Goal: Information Seeking & Learning: Learn about a topic

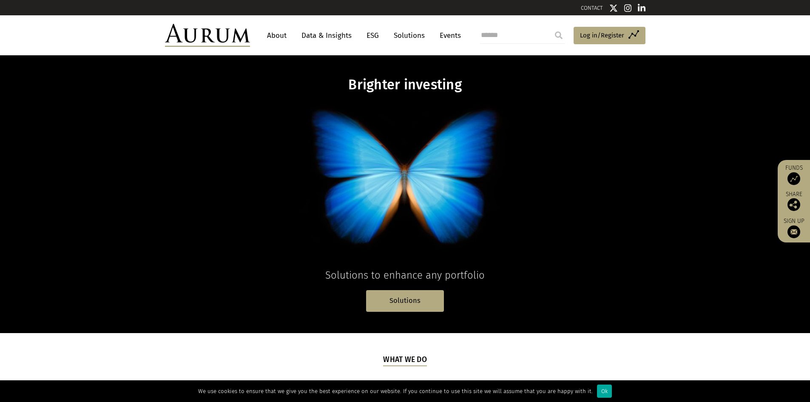
click at [277, 32] on link "About" at bounding box center [277, 36] width 28 height 16
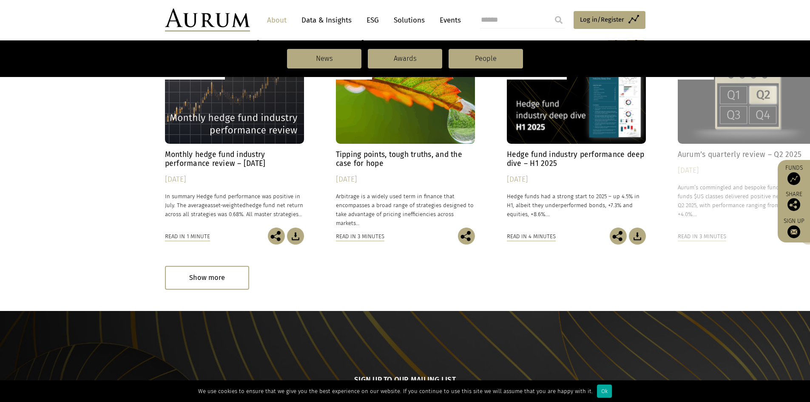
scroll to position [595, 0]
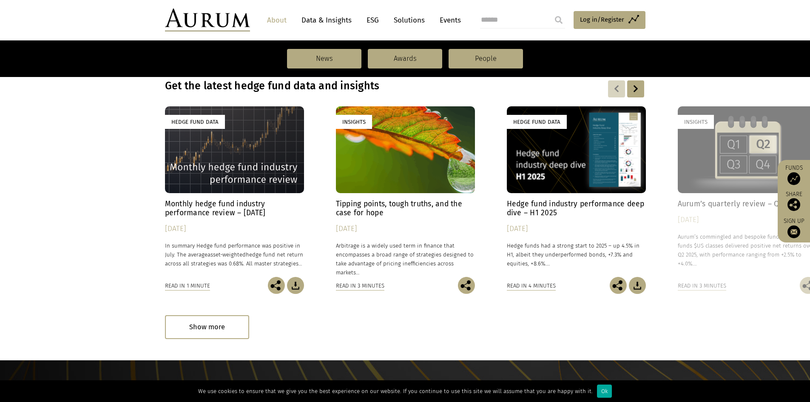
click at [244, 179] on div "Hedge Fund Data" at bounding box center [234, 149] width 139 height 87
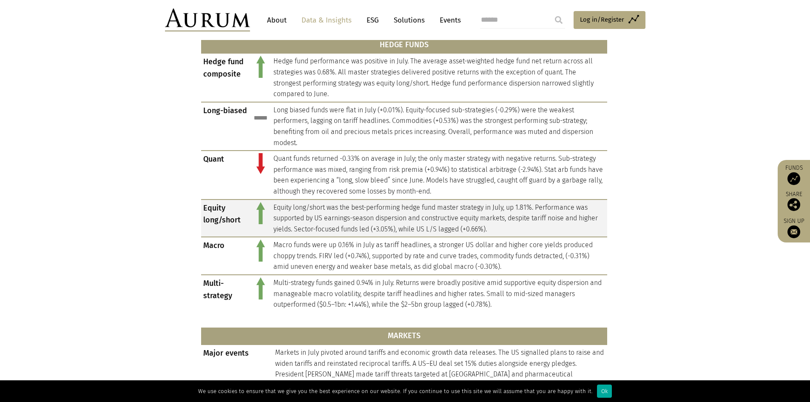
scroll to position [382, 0]
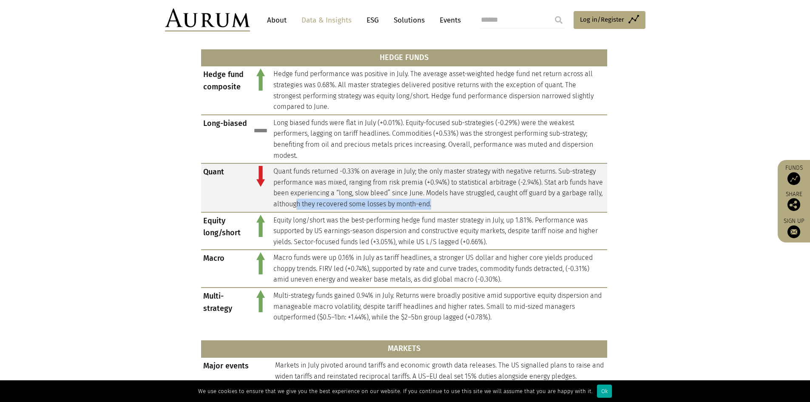
drag, startPoint x: 337, startPoint y: 204, endPoint x: 477, endPoint y: 204, distance: 139.8
click at [477, 204] on td "Quant funds returned -0.33% on average in July; the only master strategy with n…" at bounding box center [439, 187] width 336 height 48
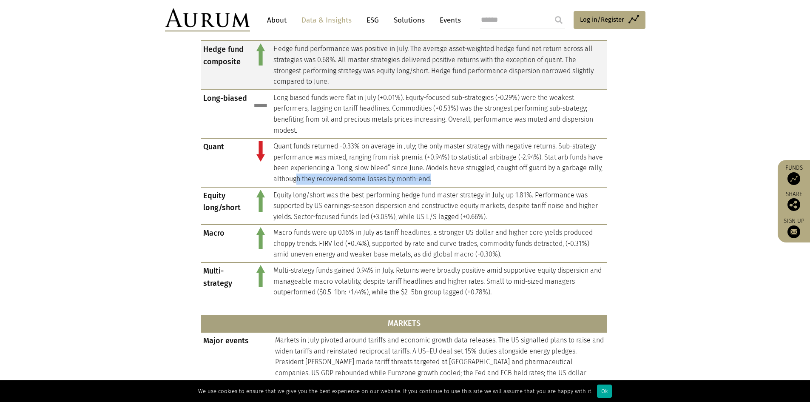
scroll to position [407, 0]
